Goal: Obtain resource: Download file/media

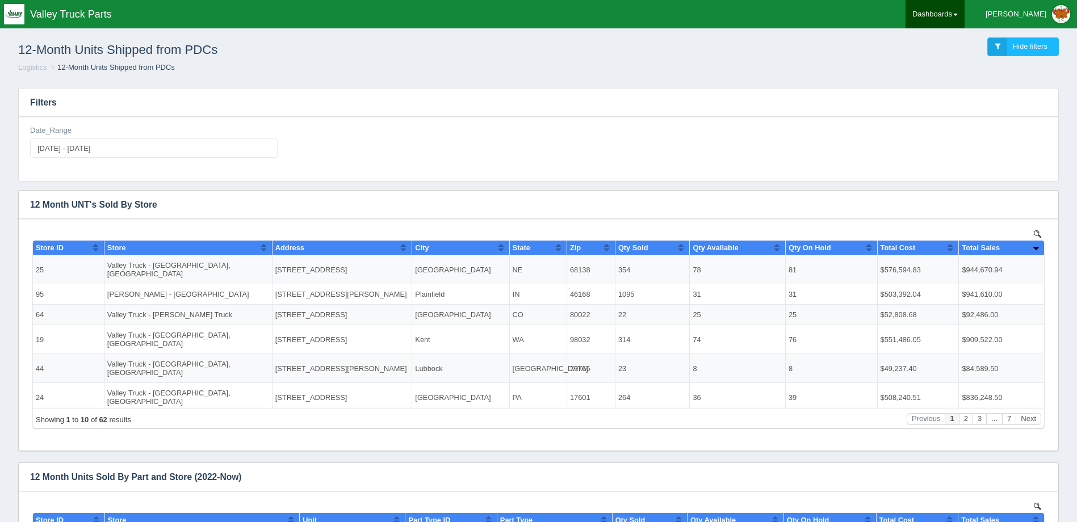
click at [959, 18] on link "Dashboards" at bounding box center [934, 14] width 59 height 28
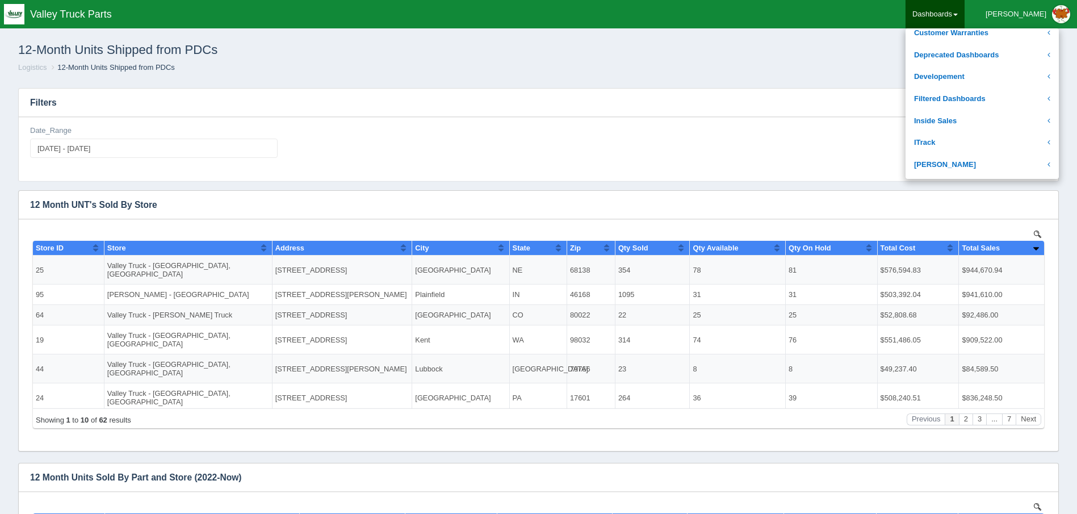
scroll to position [114, 0]
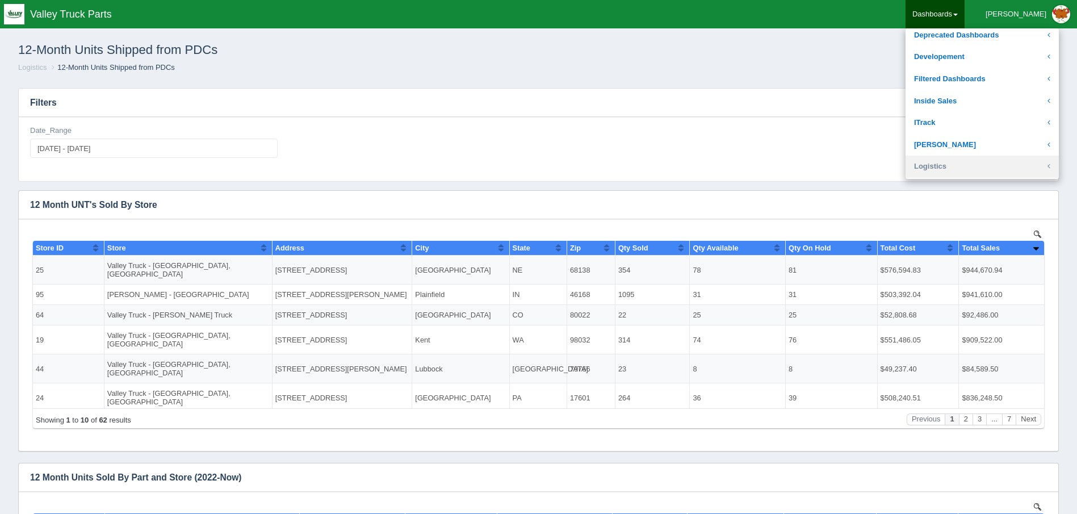
click at [981, 164] on link "Logistics" at bounding box center [981, 166] width 153 height 22
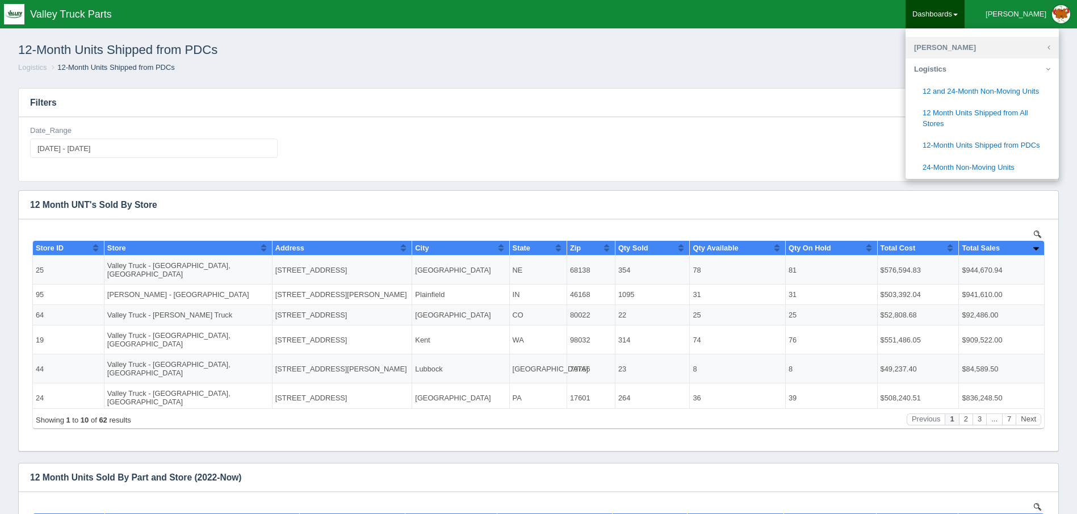
scroll to position [227, 0]
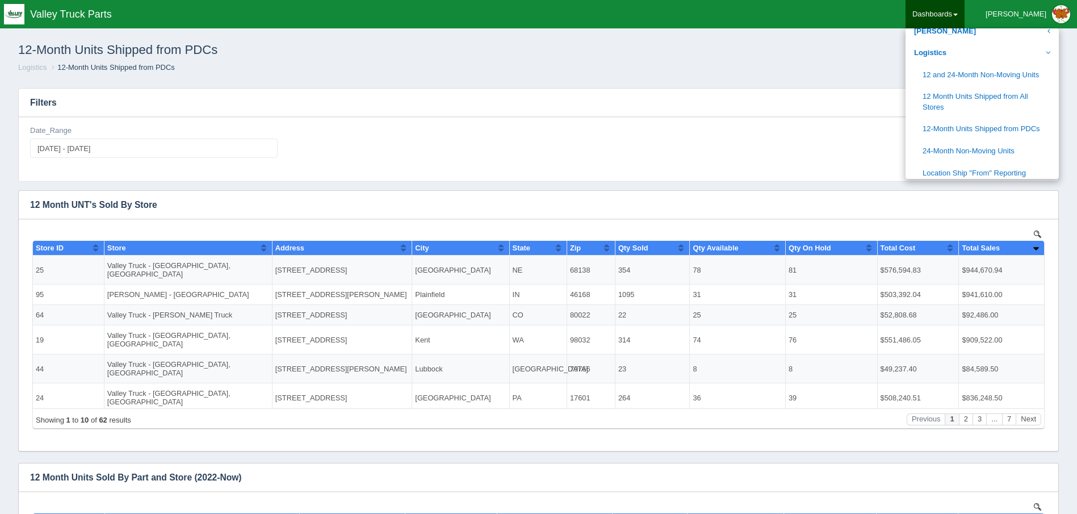
drag, startPoint x: 564, startPoint y: 132, endPoint x: 571, endPoint y: 131, distance: 7.4
click at [569, 131] on div "Date_Range [DATE] - [DATE]" at bounding box center [538, 145] width 1025 height 41
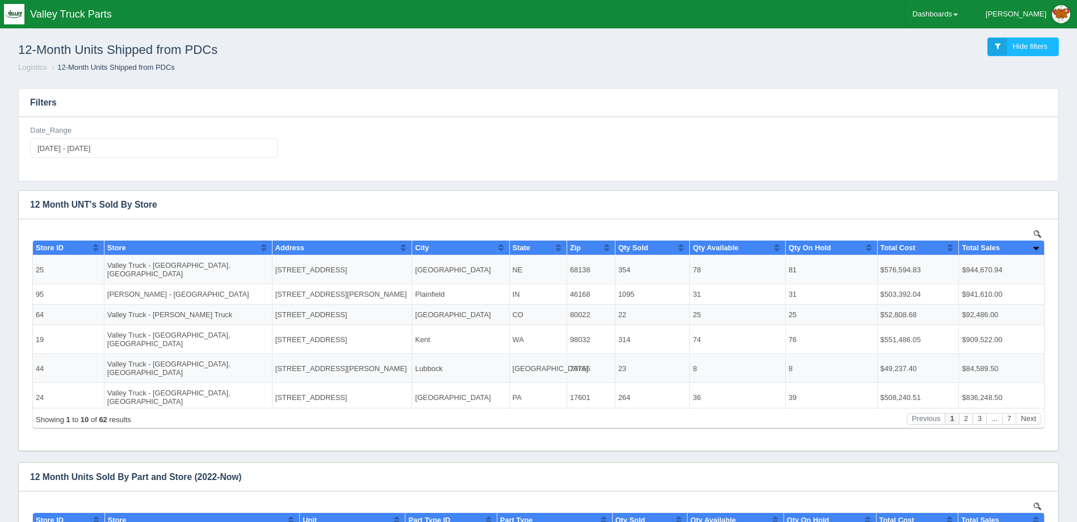
click at [724, 139] on div "Date_Range [DATE] - [DATE]" at bounding box center [538, 145] width 1025 height 41
click at [961, 8] on link "Dashboards" at bounding box center [934, 14] width 59 height 28
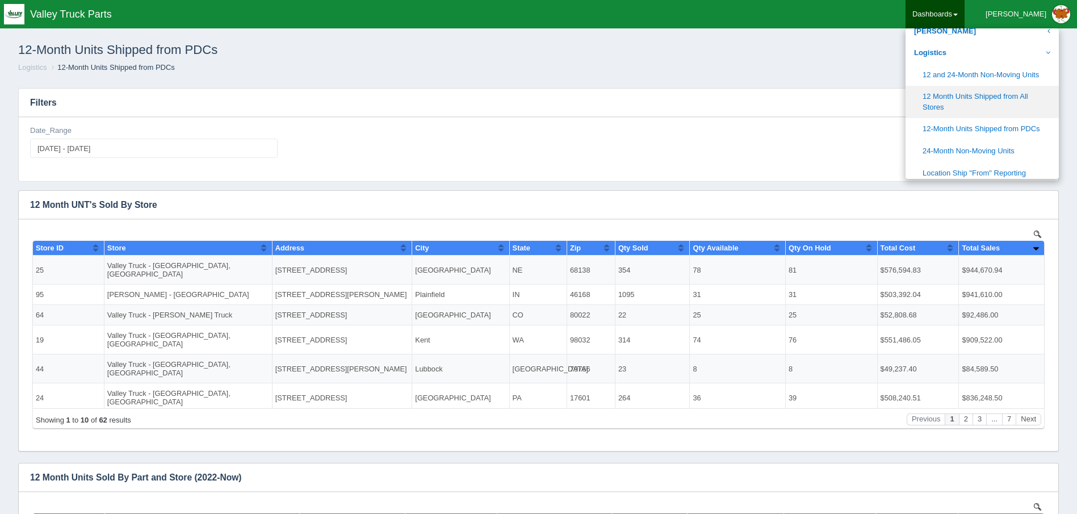
click at [1036, 108] on link "12 Month Units Shipped from All Stores" at bounding box center [981, 102] width 153 height 32
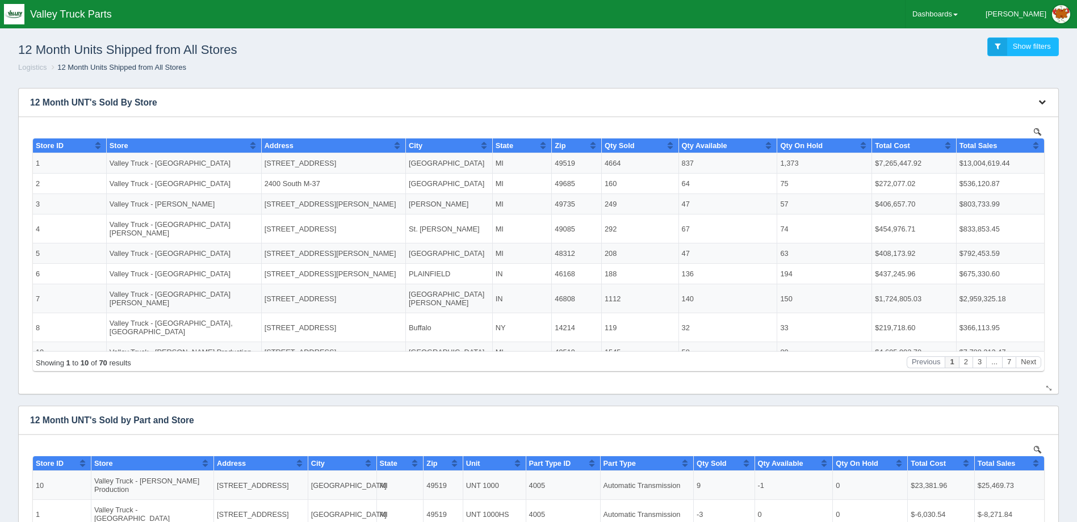
click at [1039, 94] on button "button" at bounding box center [1041, 103] width 15 height 18
click at [708, 63] on ol "Logistics 12 Month Units Shipped from All Stores" at bounding box center [538, 67] width 1058 height 11
click at [1043, 100] on icon "button" at bounding box center [1041, 101] width 7 height 7
click at [989, 117] on link "Download CSV" at bounding box center [1004, 119] width 91 height 16
